Goal: Browse casually: Explore the website without a specific task or goal

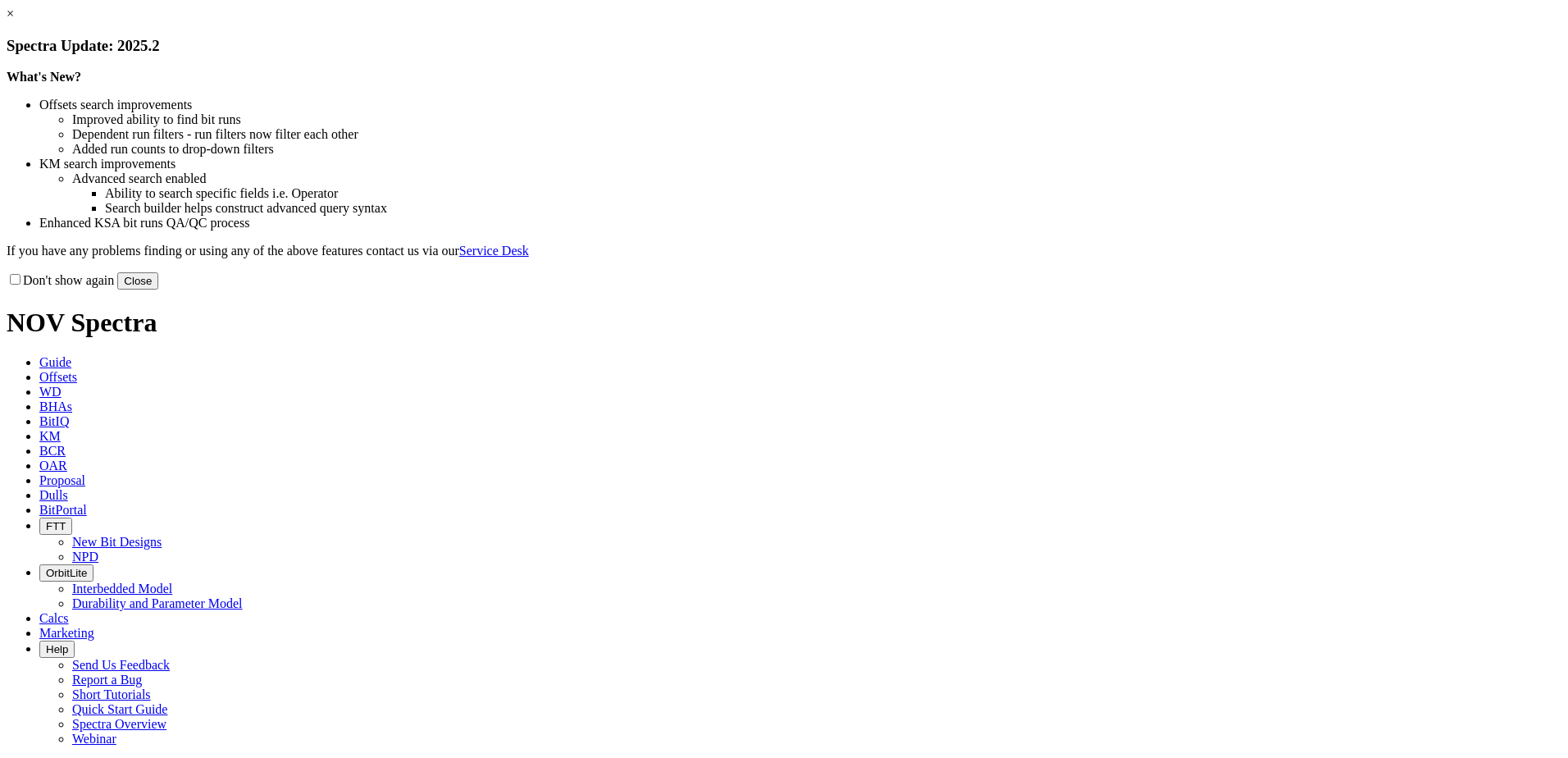
click at [158, 290] on button "Close" at bounding box center [138, 281] width 41 height 17
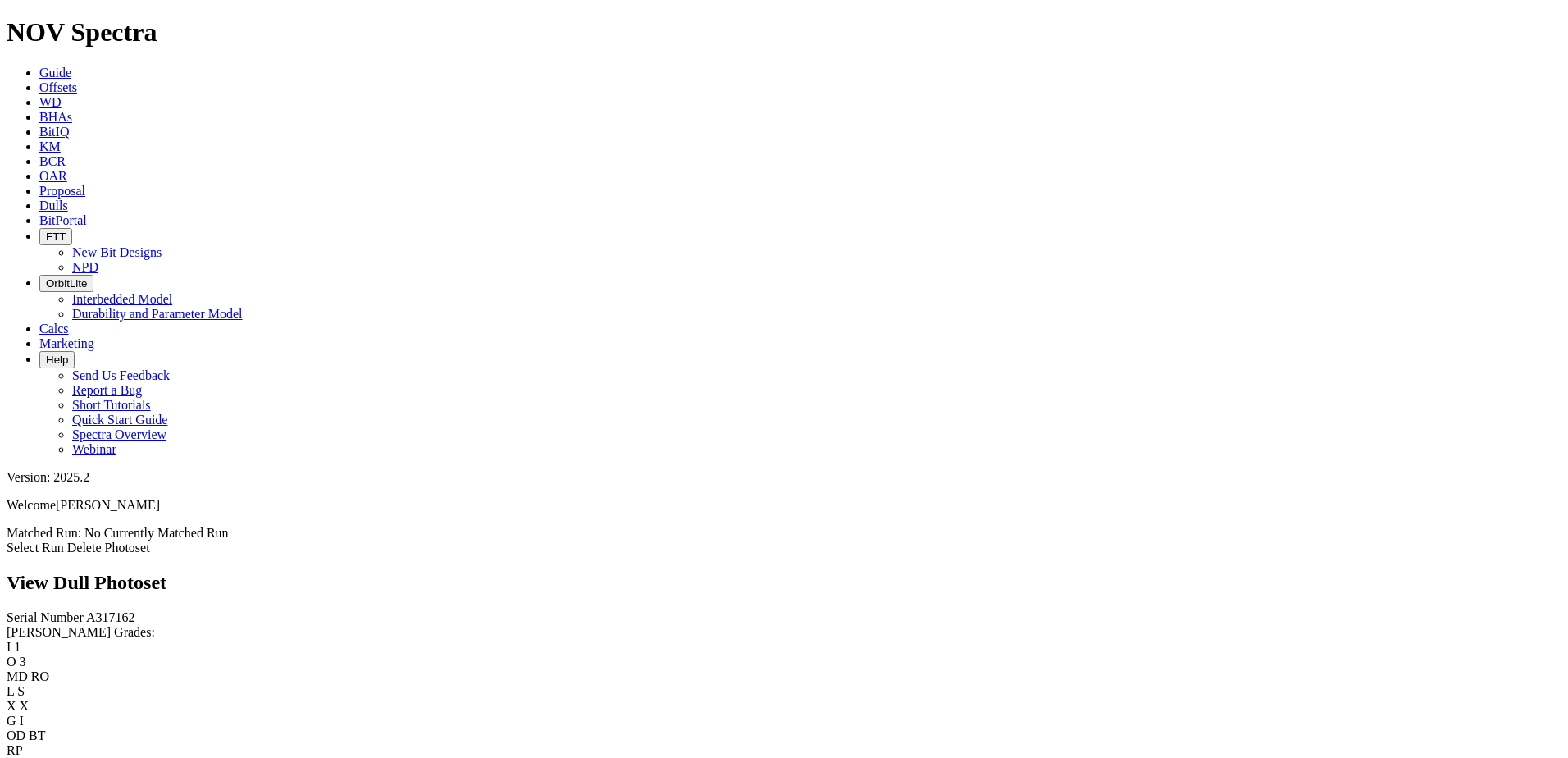
scroll to position [2334, 0]
